Goal: Transaction & Acquisition: Purchase product/service

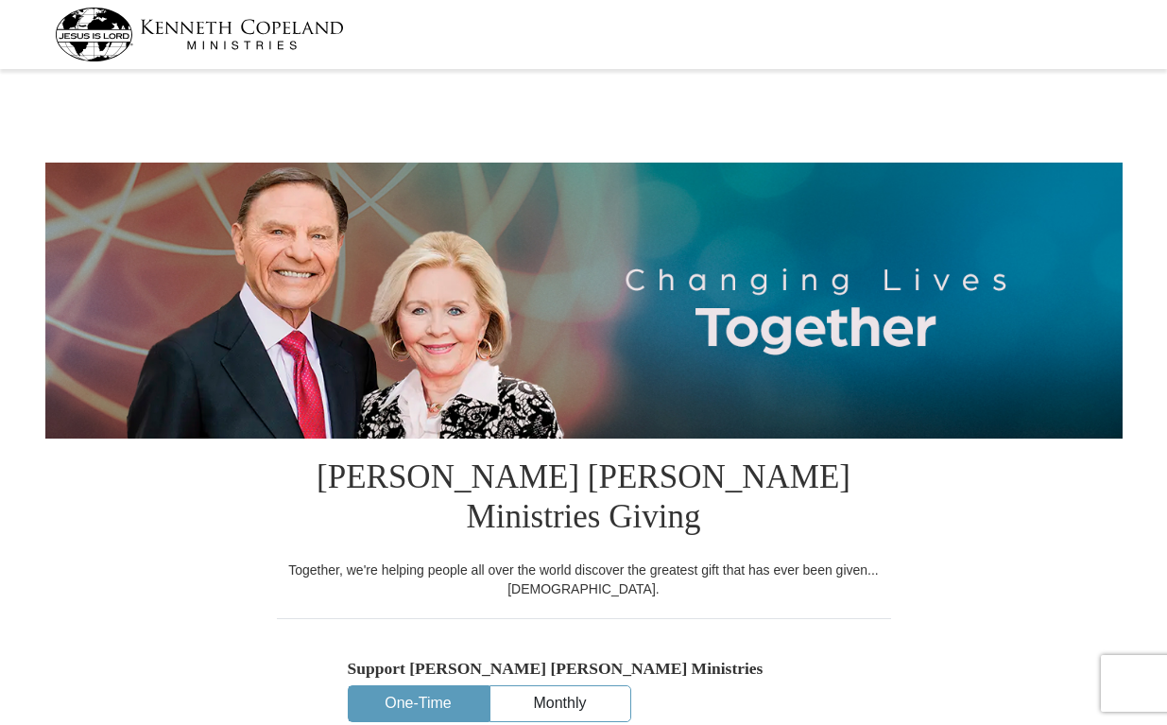
select select "FL"
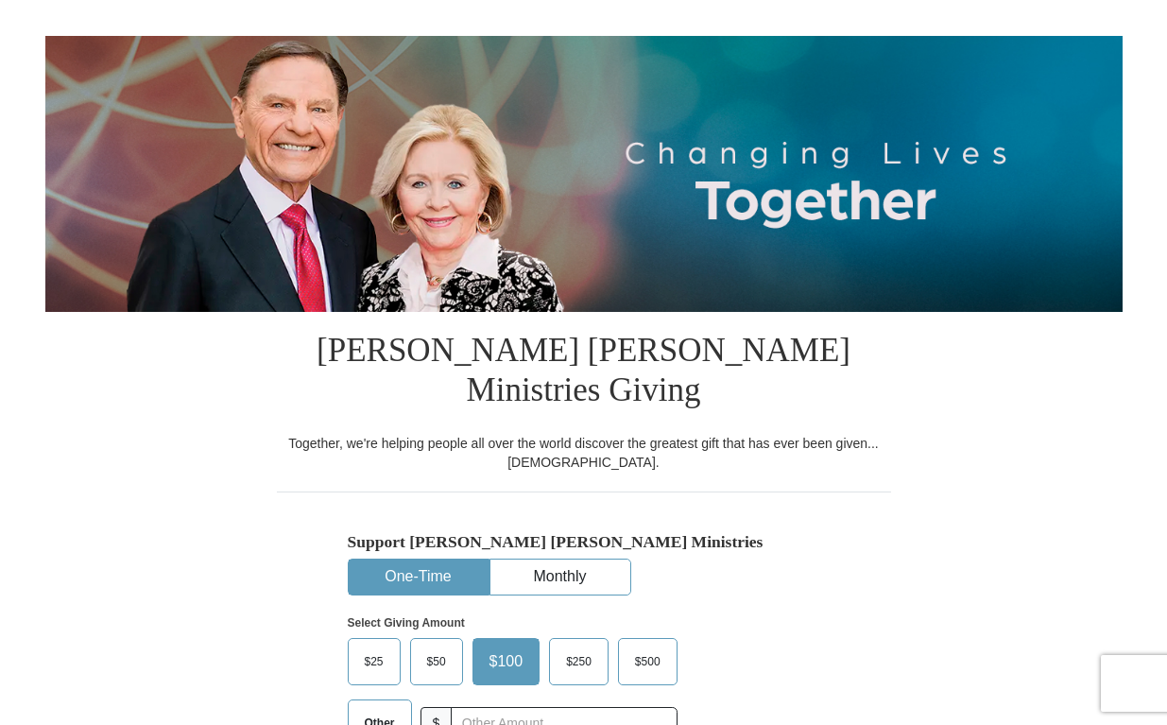
scroll to position [131, 0]
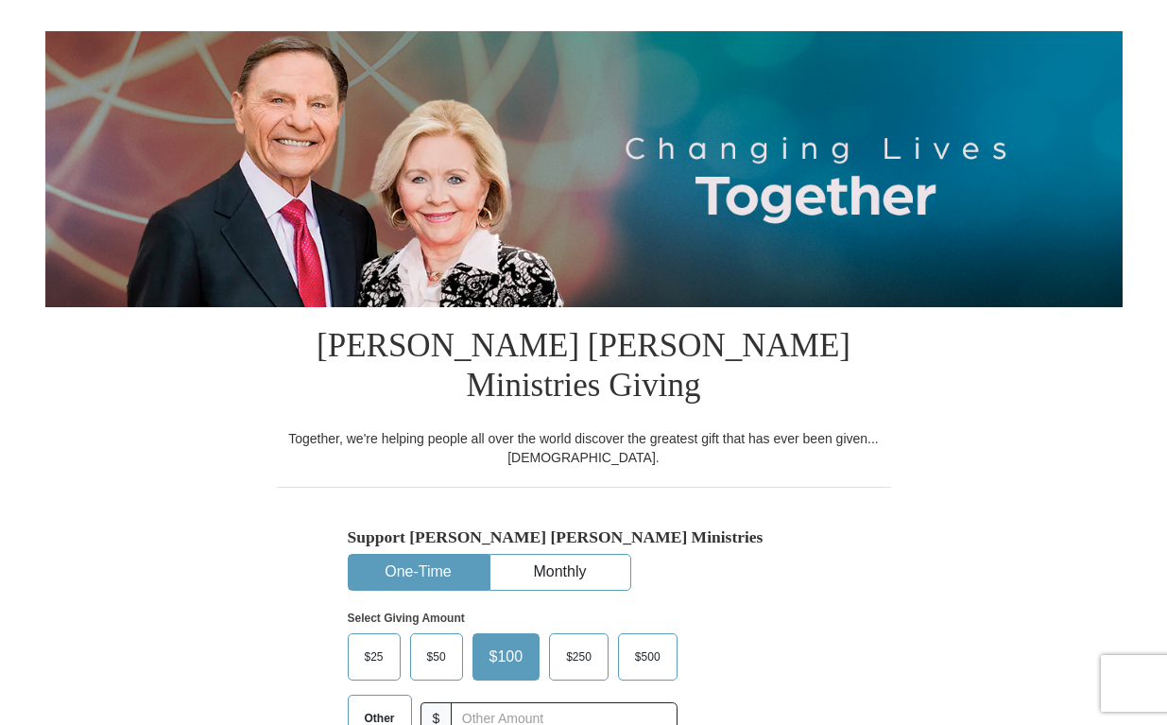
drag, startPoint x: 1166, startPoint y: 177, endPoint x: 1164, endPoint y: 202, distance: 25.6
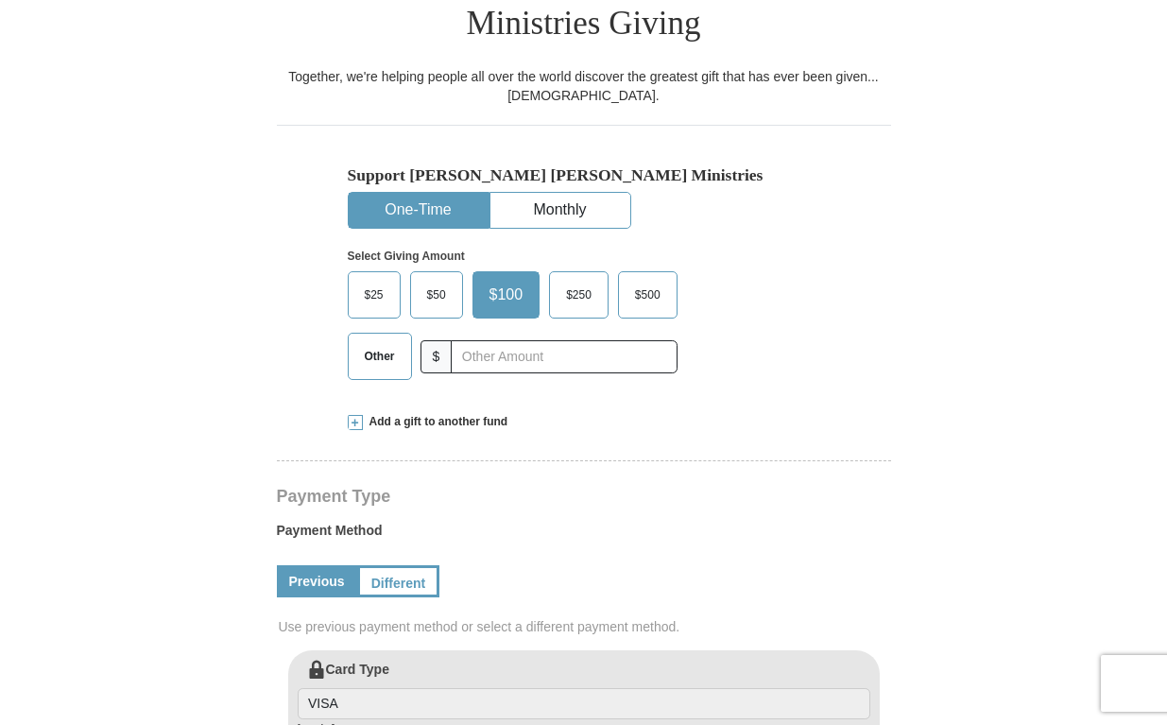
scroll to position [520, 0]
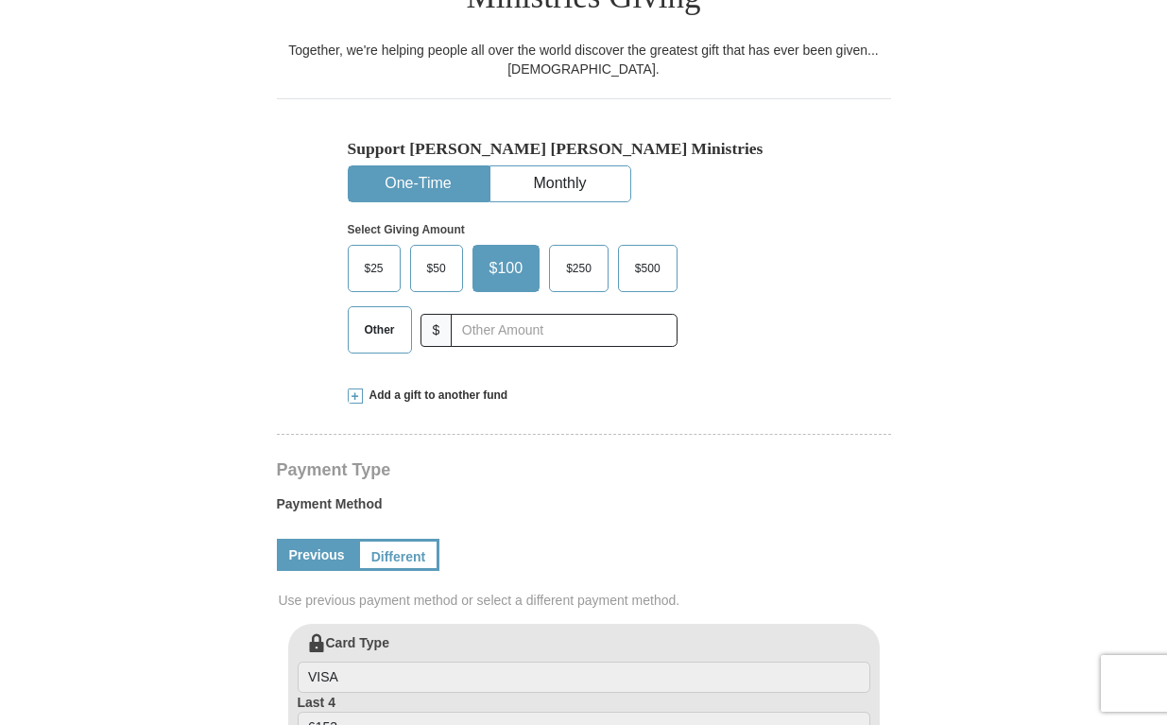
click at [359, 388] on span at bounding box center [355, 395] width 15 height 15
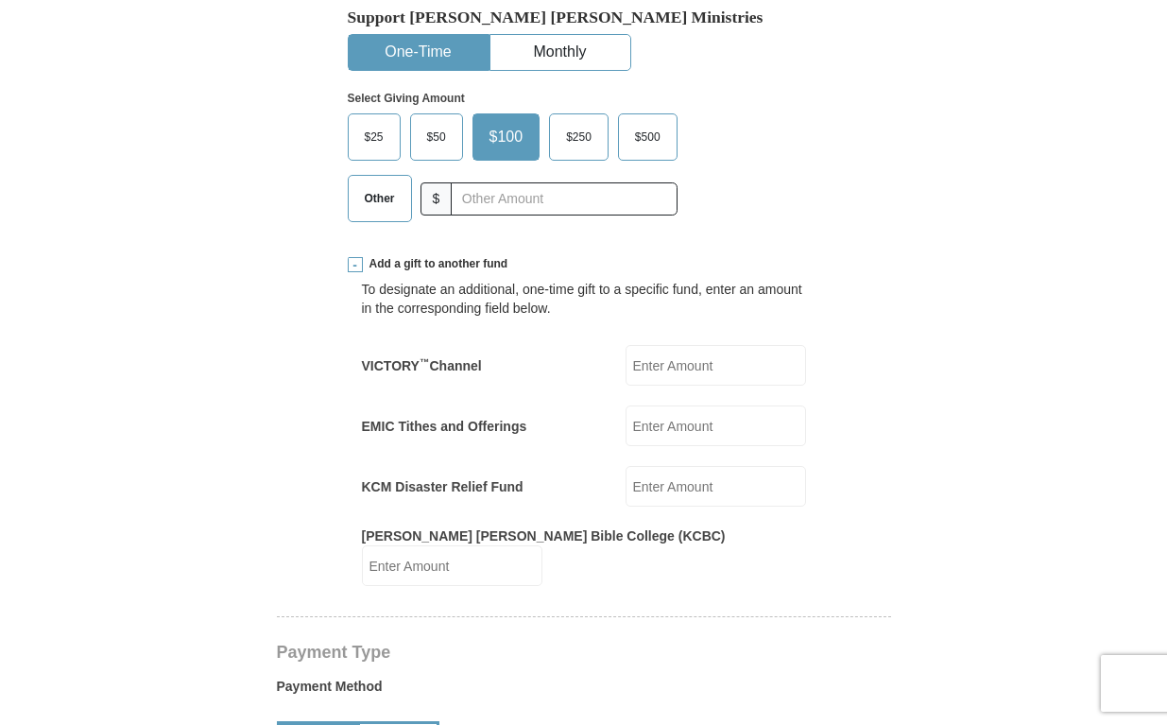
scroll to position [637, 0]
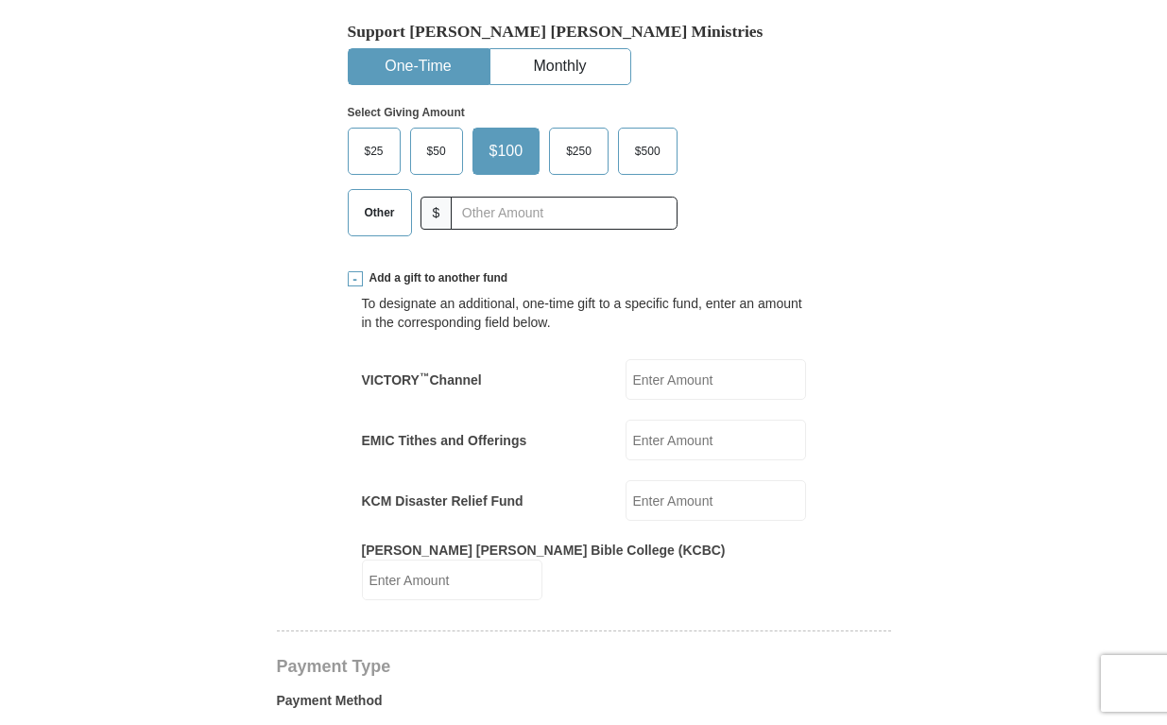
click at [361, 271] on span at bounding box center [355, 278] width 15 height 15
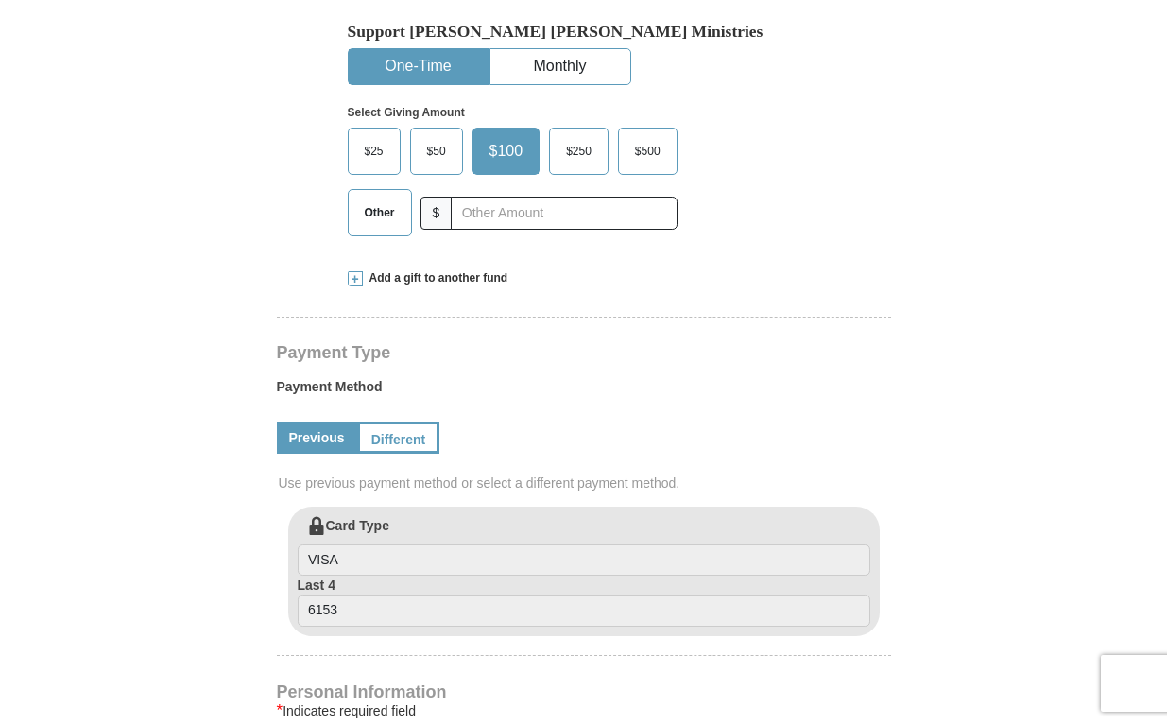
click at [420, 49] on button "One-Time" at bounding box center [419, 66] width 140 height 35
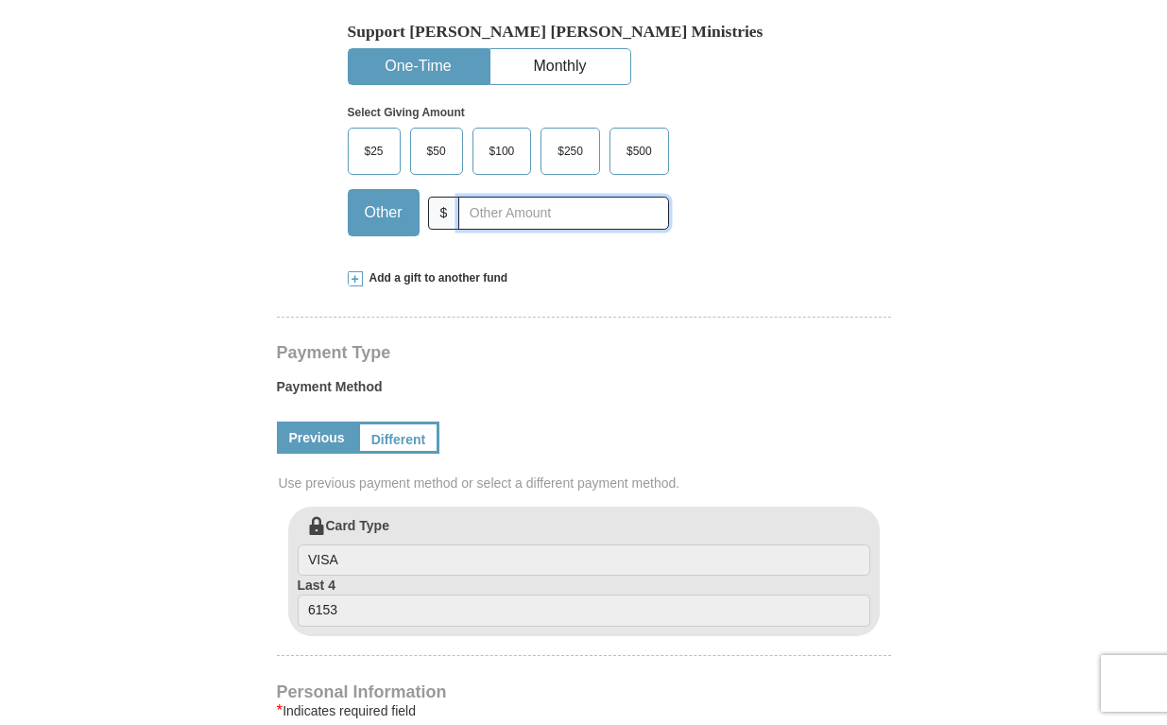
click at [470, 197] on input "text" at bounding box center [563, 213] width 210 height 33
type input "20"
click at [321, 422] on link "Previous" at bounding box center [317, 438] width 80 height 32
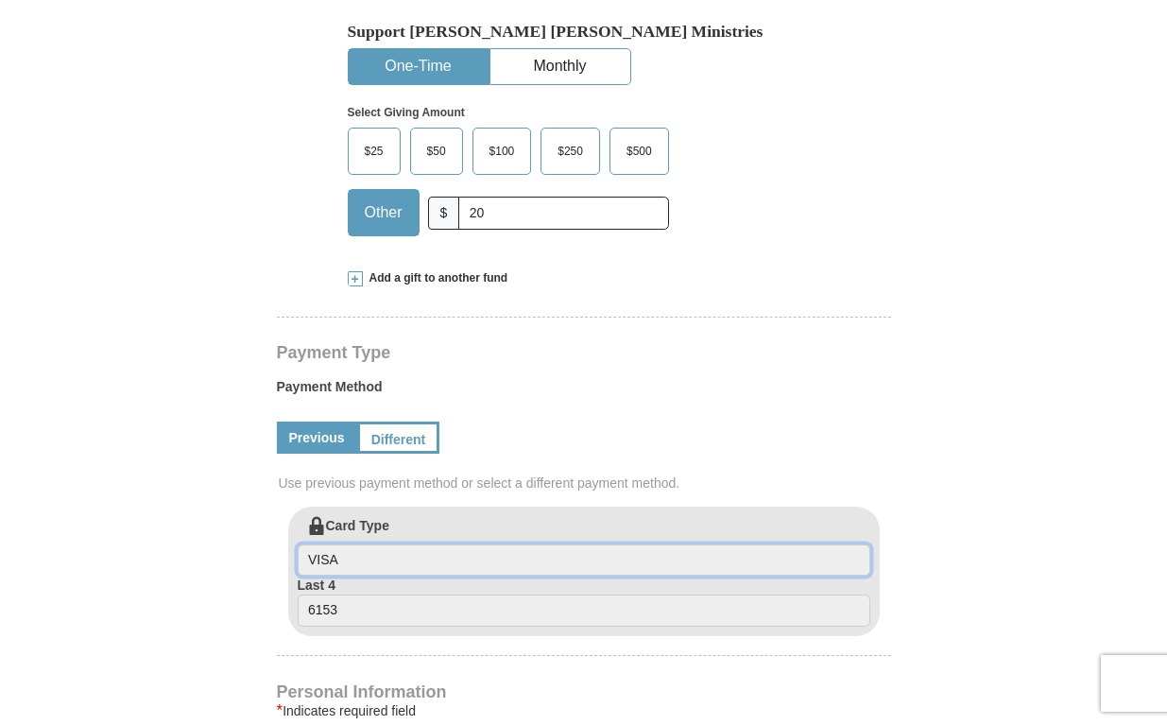
click at [388, 544] on input "VISA" at bounding box center [584, 560] width 573 height 32
click at [382, 544] on input "VISA" at bounding box center [584, 560] width 573 height 32
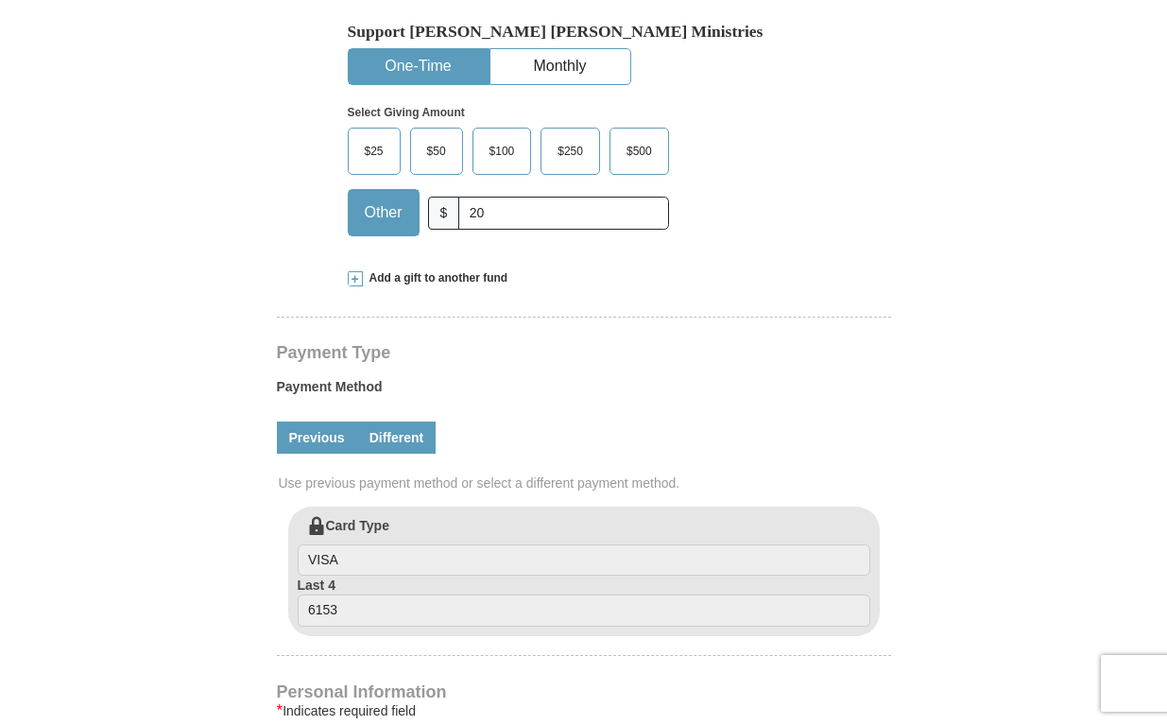
click at [411, 422] on link "Different" at bounding box center [396, 438] width 79 height 32
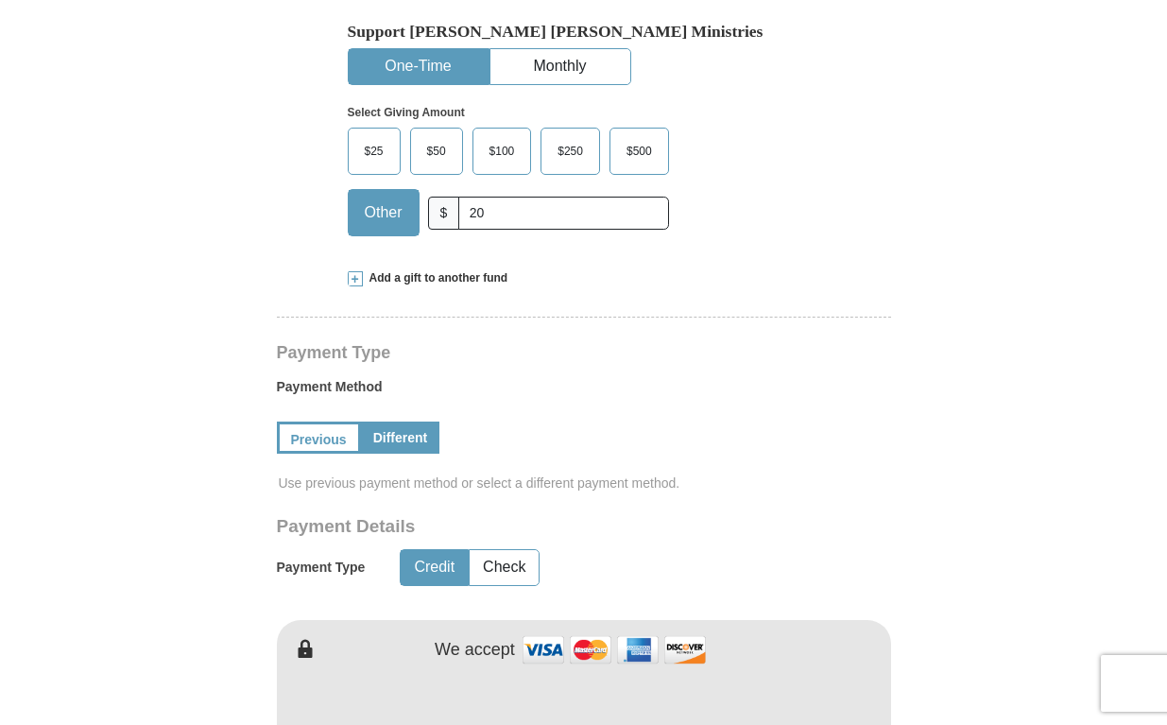
click at [434, 550] on button "Credit" at bounding box center [434, 567] width 67 height 35
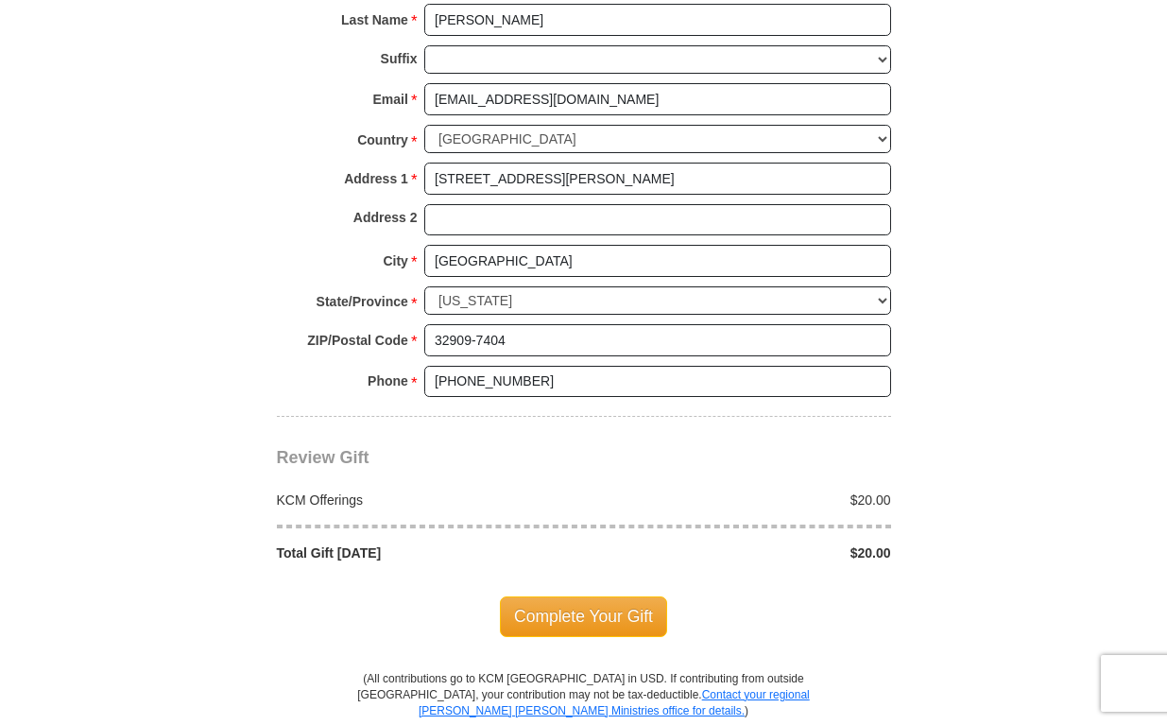
scroll to position [1624, 0]
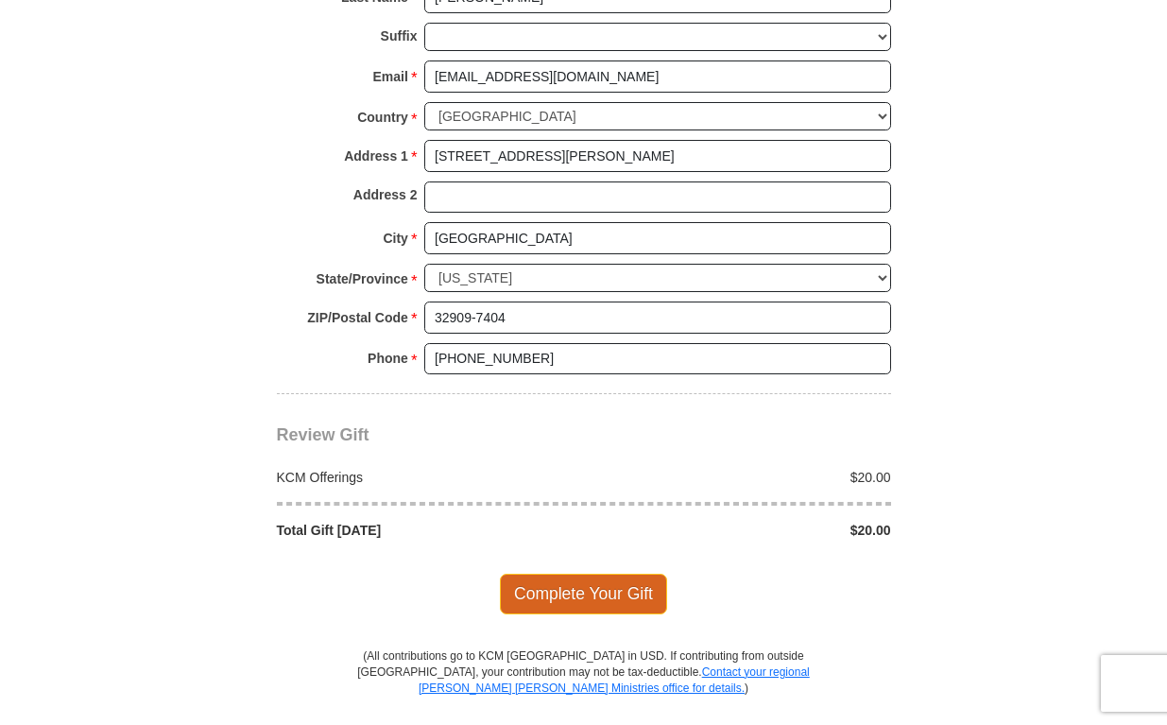
click at [635, 574] on span "Complete Your Gift" at bounding box center [583, 594] width 167 height 40
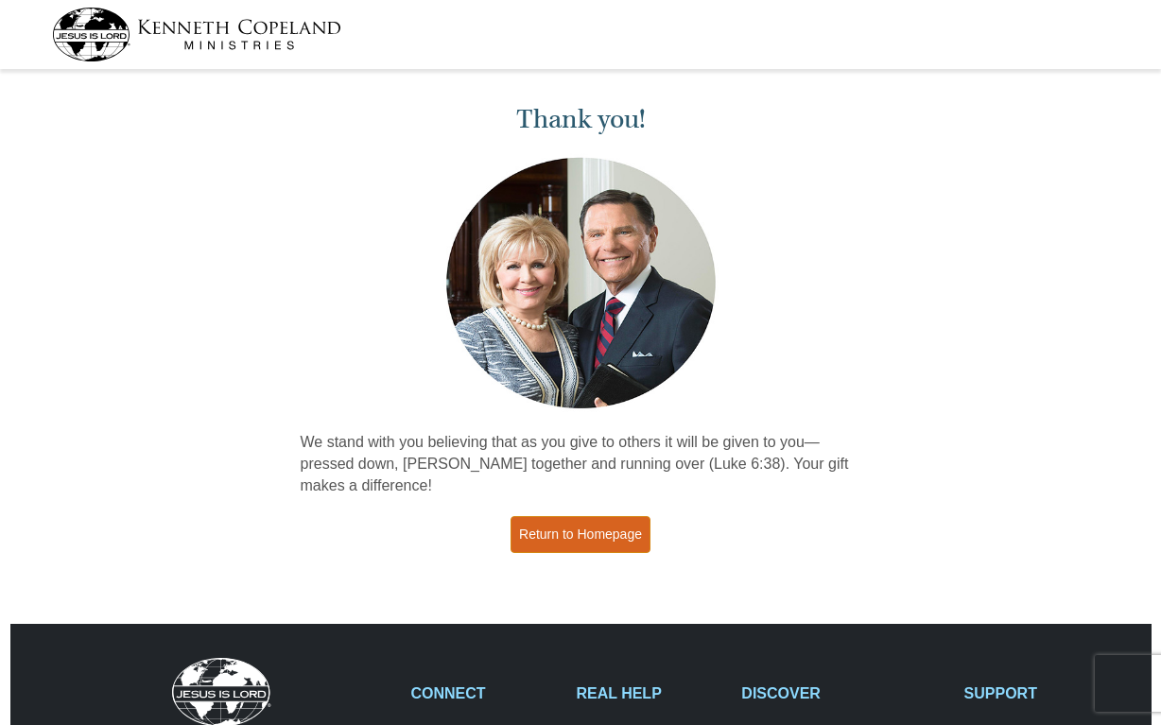
click at [594, 521] on link "Return to Homepage" at bounding box center [580, 534] width 140 height 37
